Goal: Transaction & Acquisition: Purchase product/service

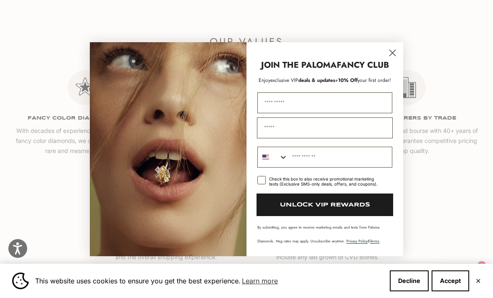
scroll to position [1303, 0]
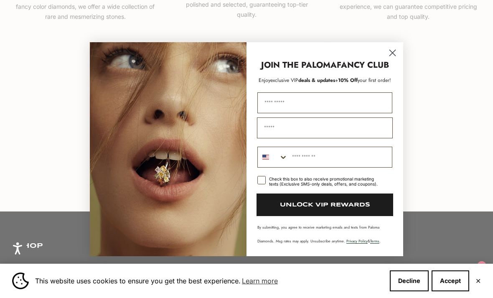
click at [395, 56] on icon "Close dialog" at bounding box center [393, 53] width 6 height 6
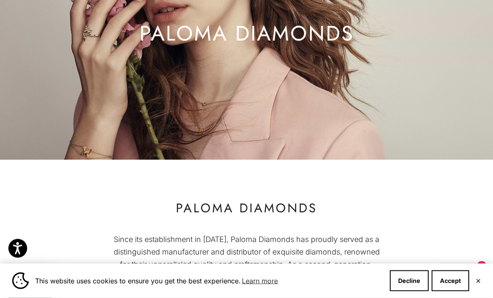
scroll to position [0, 0]
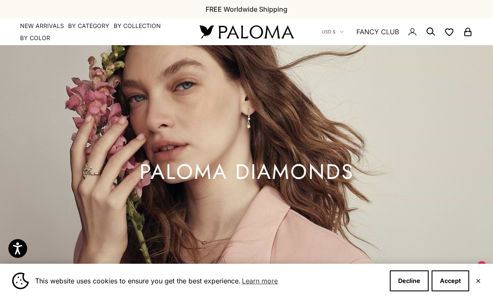
click at [338, 32] on button "USD $" at bounding box center [333, 32] width 22 height 8
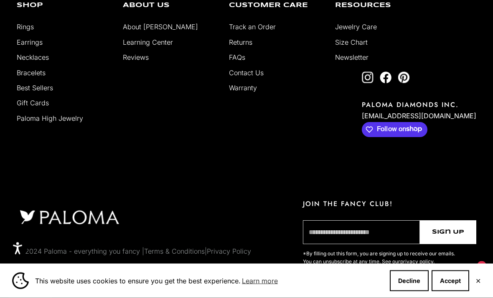
scroll to position [1541, 0]
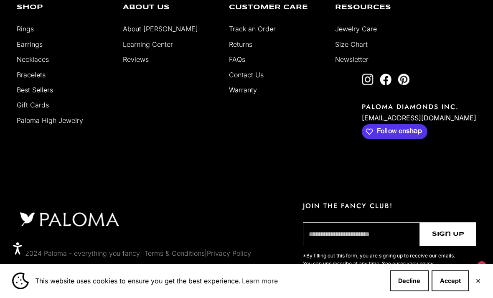
click at [23, 79] on link "Bracelets" at bounding box center [31, 75] width 29 height 8
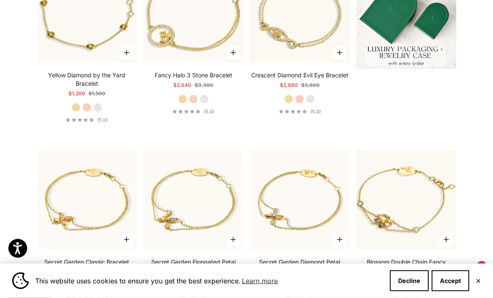
scroll to position [287, 0]
click at [46, 58] on video "#YellowGold\a#RoseGold\a#WhiteGold" at bounding box center [87, 13] width 110 height 110
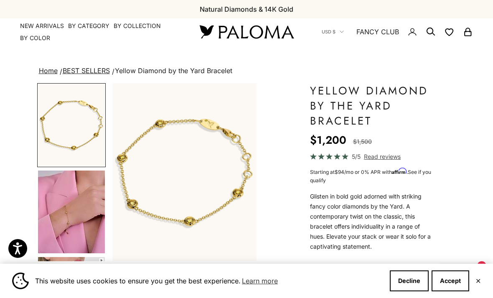
click at [59, 129] on img "Go to item 1" at bounding box center [71, 125] width 67 height 82
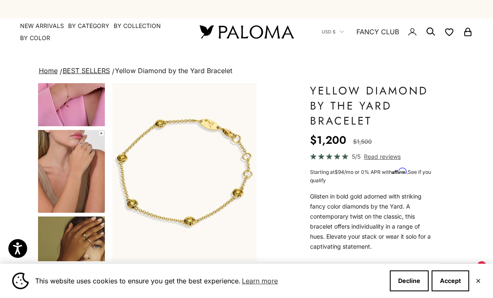
scroll to position [125, 0]
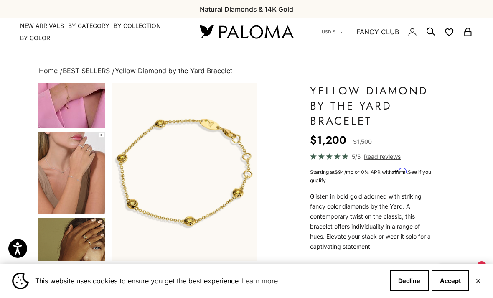
click at [48, 109] on img "Go to item 4" at bounding box center [71, 86] width 67 height 83
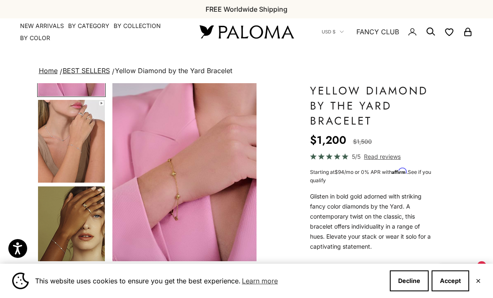
scroll to position [162, 0]
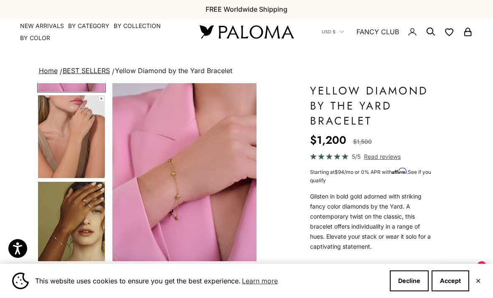
click at [52, 128] on img "Go to item 5" at bounding box center [71, 136] width 67 height 83
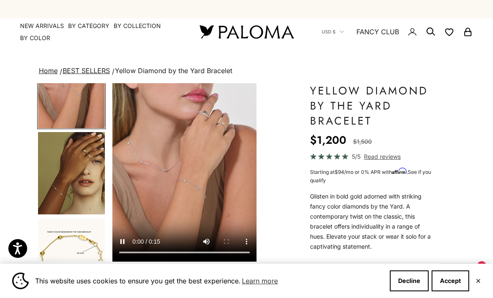
scroll to position [211, 0]
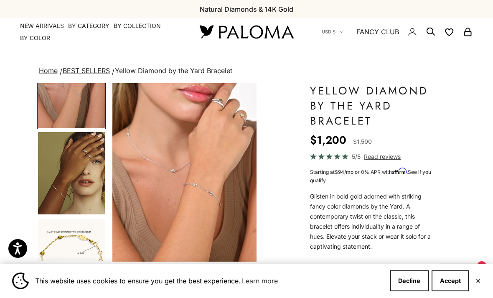
click at [61, 167] on img "Go to item 6" at bounding box center [71, 173] width 67 height 82
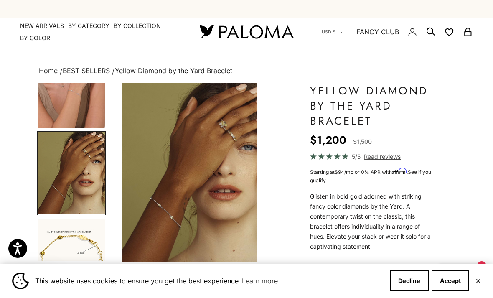
scroll to position [0, 463]
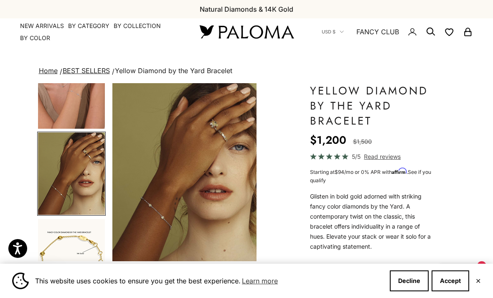
click at [52, 175] on img "Go to item 6" at bounding box center [71, 173] width 67 height 82
click at [57, 175] on img "Go to item 6" at bounding box center [71, 173] width 67 height 82
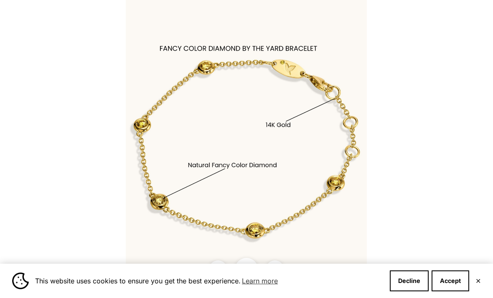
click at [475, 64] on div at bounding box center [246, 149] width 493 height 298
click at [461, 75] on div at bounding box center [246, 149] width 493 height 298
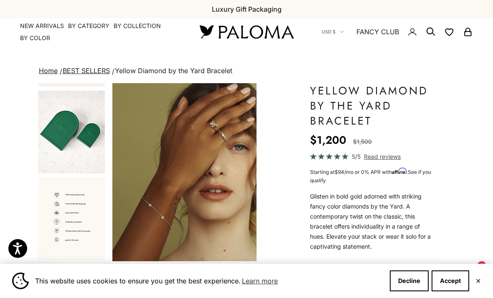
scroll to position [512, 0]
click at [46, 128] on img "Go to item 11" at bounding box center [71, 132] width 67 height 83
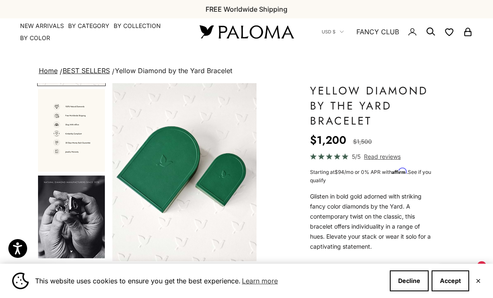
scroll to position [599, 0]
click at [59, 209] on img "Go to item 13" at bounding box center [71, 218] width 67 height 83
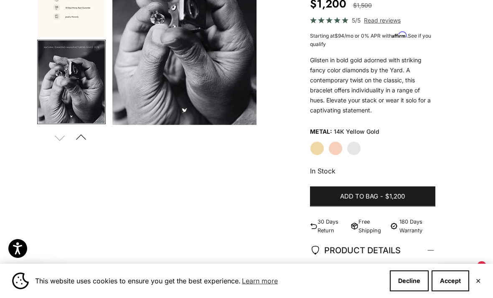
scroll to position [135, 0]
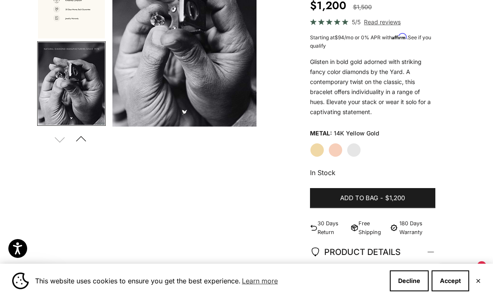
click at [358, 149] on label "White Gold" at bounding box center [354, 150] width 14 height 14
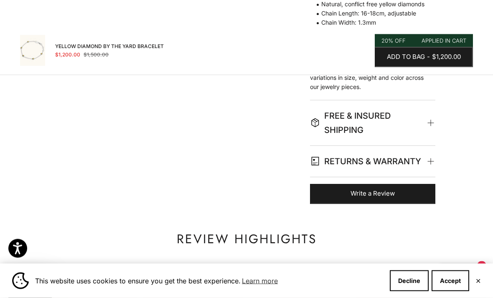
scroll to position [410, 0]
click at [434, 124] on summary "FREE & INSURED SHIPPING" at bounding box center [372, 122] width 125 height 45
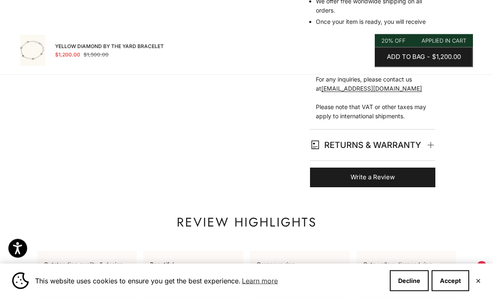
scroll to position [666, 0]
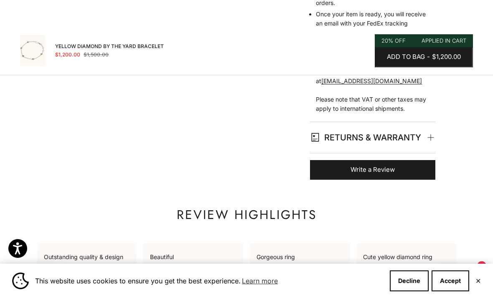
click at [432, 135] on span at bounding box center [431, 137] width 4 height 4
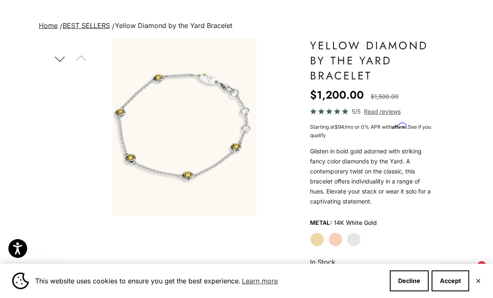
scroll to position [0, 0]
